Goal: Navigation & Orientation: Find specific page/section

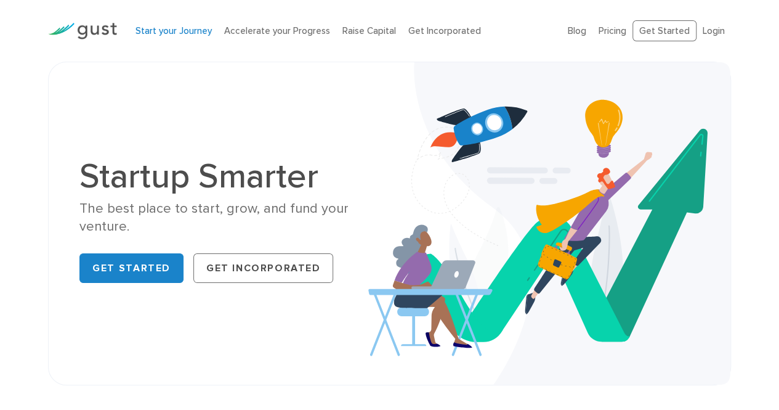
click at [203, 28] on link "Start your Journey" at bounding box center [174, 30] width 76 height 11
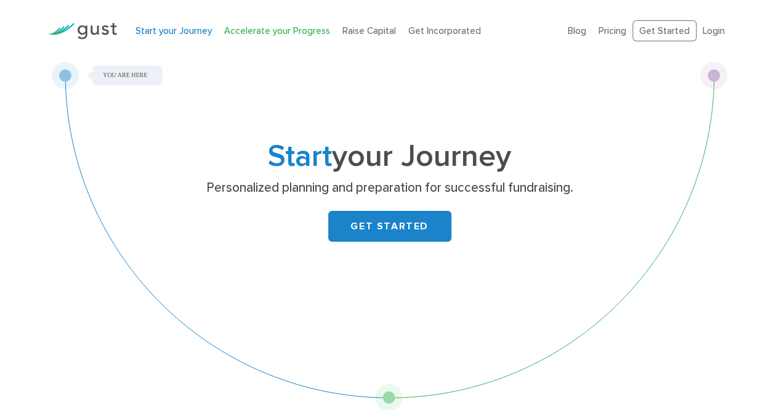
click at [288, 29] on link "Accelerate your Progress" at bounding box center [277, 30] width 106 height 11
